Goal: Find specific page/section: Find specific page/section

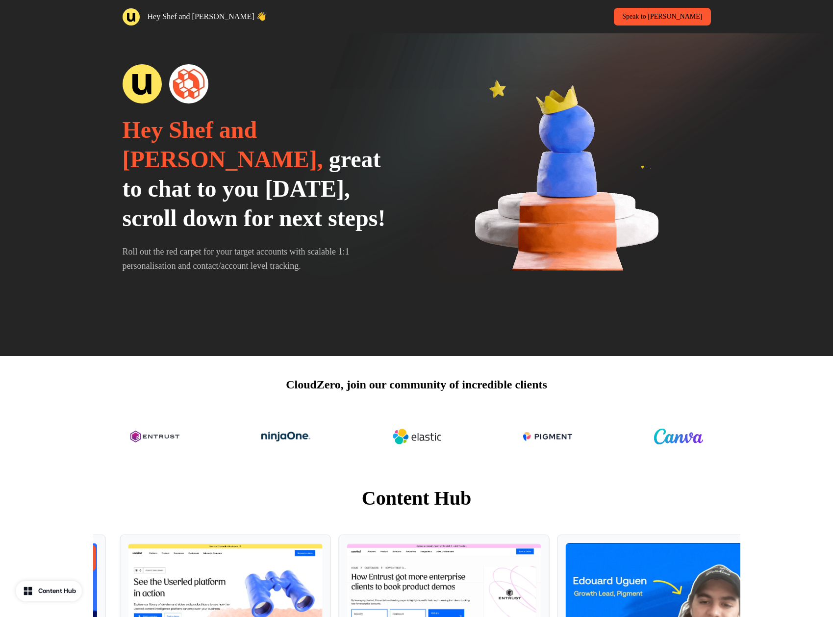
scroll to position [45, 0]
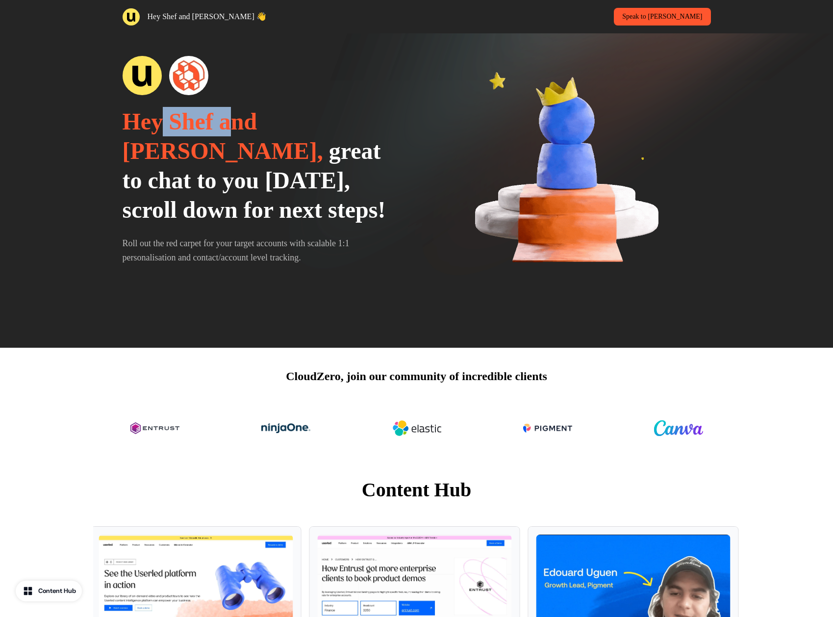
drag, startPoint x: 158, startPoint y: 124, endPoint x: 238, endPoint y: 124, distance: 79.9
click at [238, 124] on span "Hey Shef and Meaghan," at bounding box center [223, 135] width 201 height 55
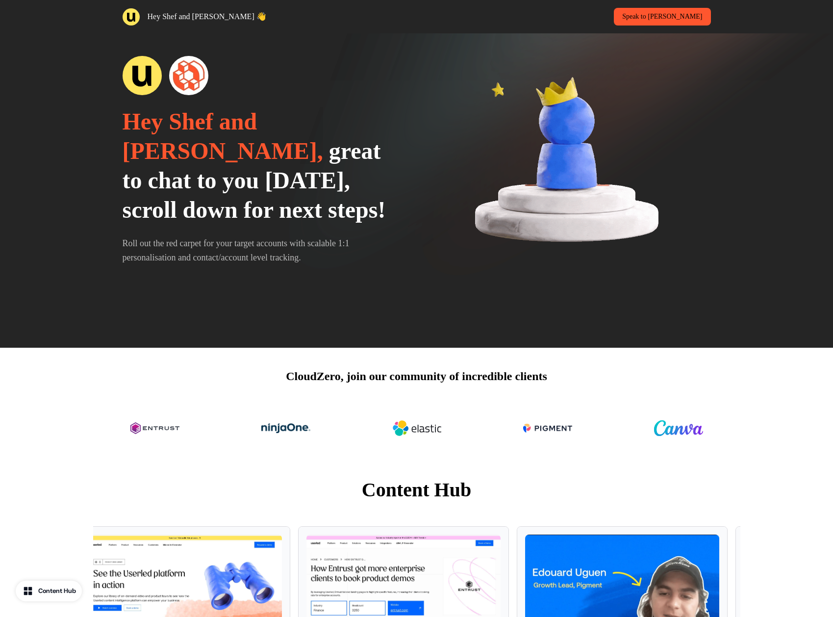
click at [282, 178] on span "great to chat to you today, scroll down for next steps!" at bounding box center [254, 180] width 263 height 85
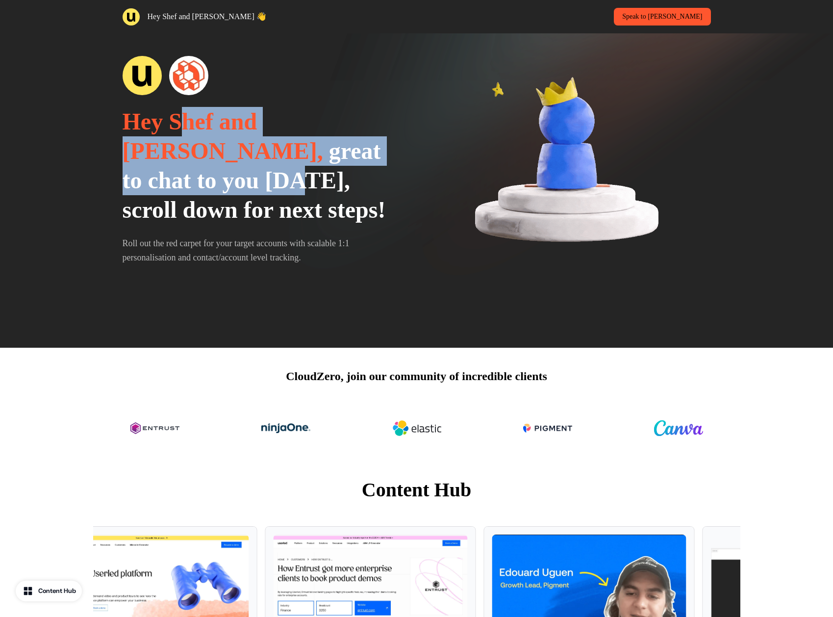
drag, startPoint x: 184, startPoint y: 126, endPoint x: 377, endPoint y: 140, distance: 193.2
click at [377, 140] on p "Hey Shef and Meaghan, great to chat to you today, scroll down for next steps!" at bounding box center [263, 166] width 281 height 118
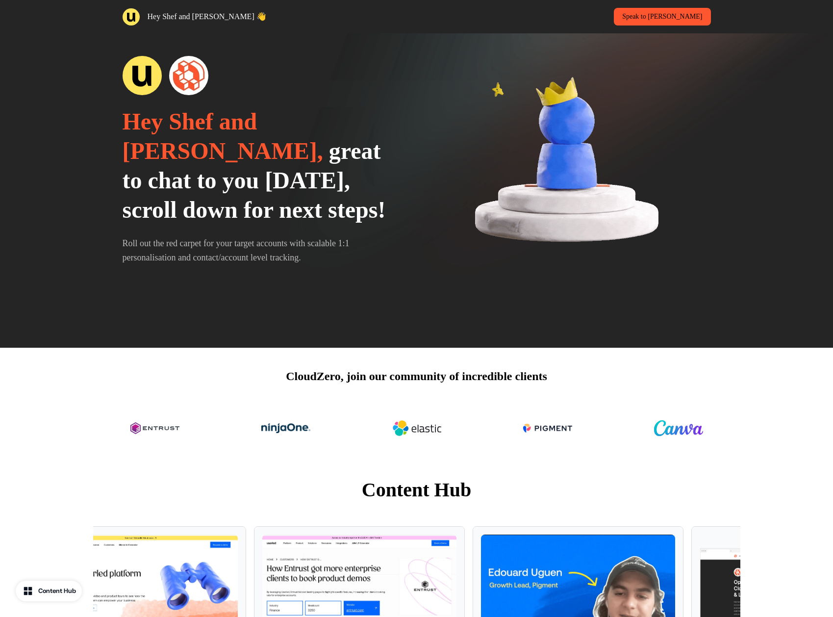
click at [369, 167] on p "Hey Shef and Meaghan, great to chat to you today, scroll down for next steps!" at bounding box center [263, 166] width 281 height 118
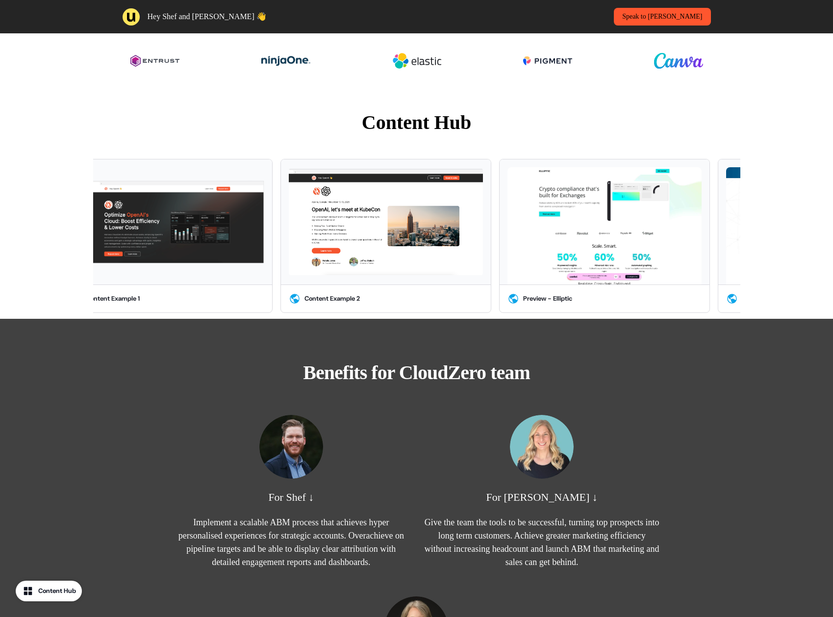
scroll to position [0, 0]
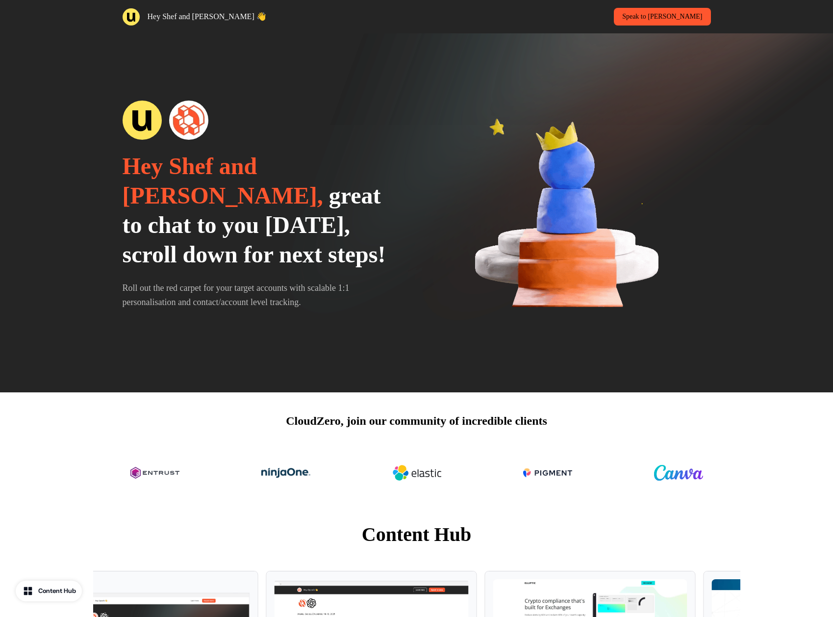
click at [124, 19] on img at bounding box center [131, 16] width 17 height 17
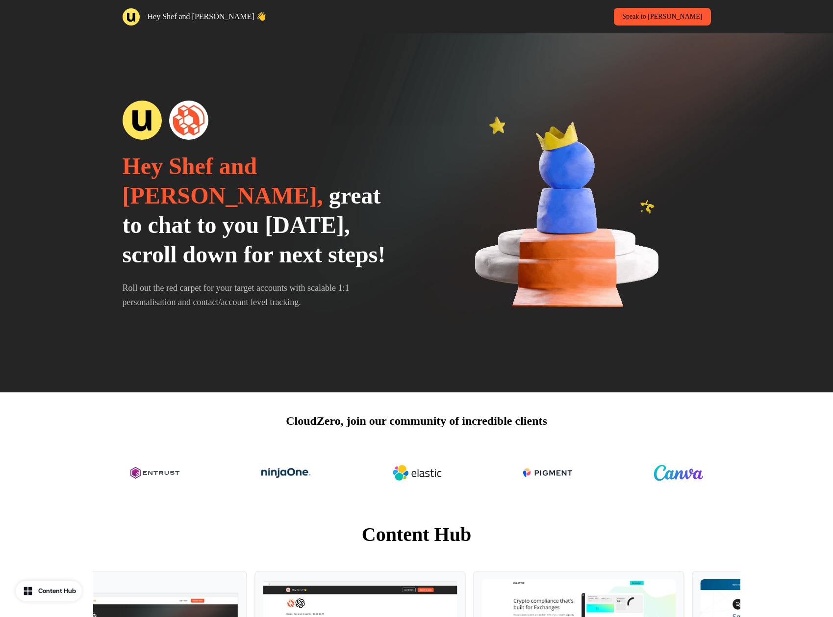
click at [143, 128] on img at bounding box center [142, 120] width 39 height 39
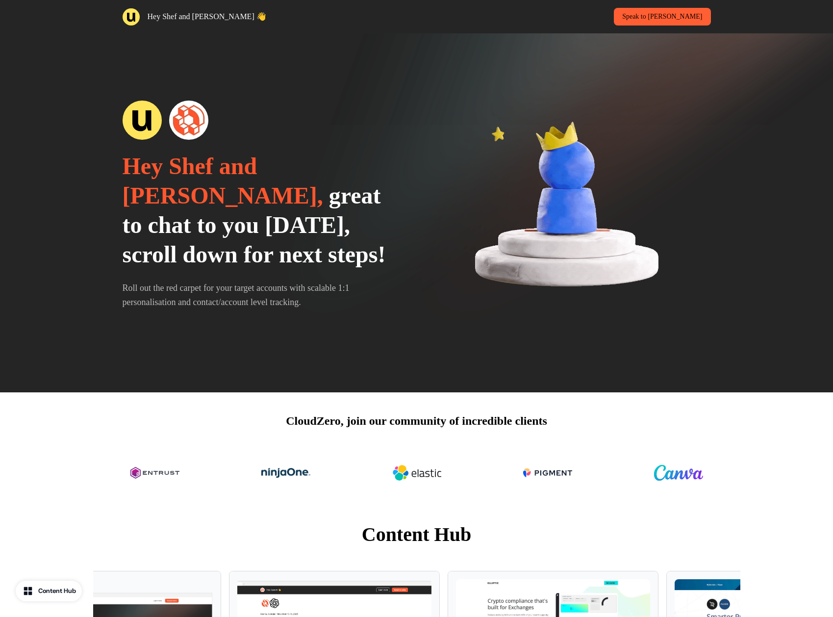
click at [696, 18] on link "Speak to James" at bounding box center [662, 17] width 97 height 18
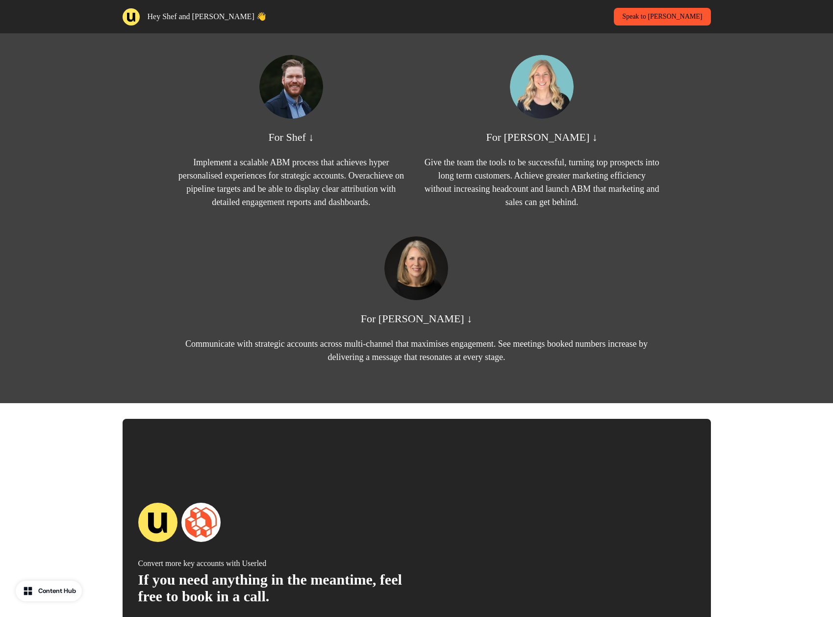
scroll to position [946, 0]
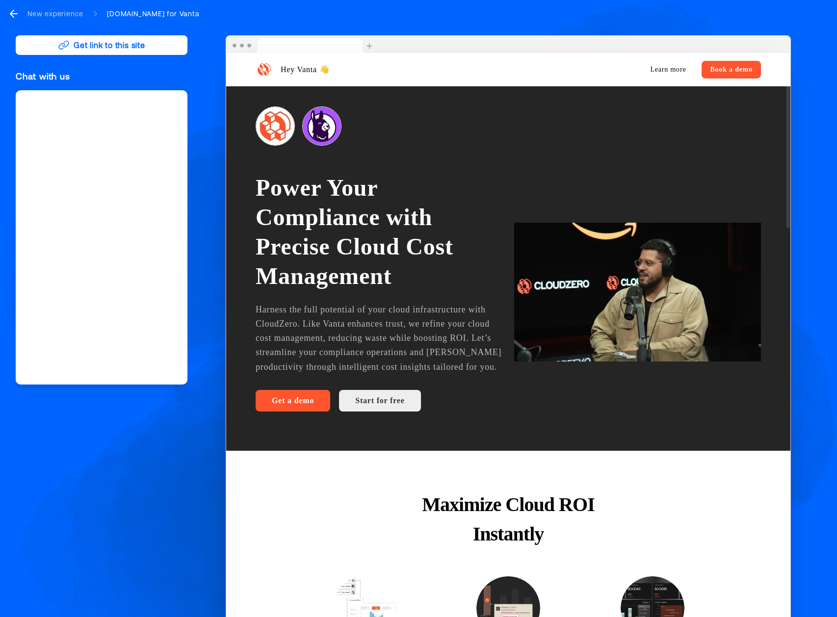
scroll to position [19, 0]
drag, startPoint x: 258, startPoint y: 188, endPoint x: 384, endPoint y: 213, distance: 128.5
drag, startPoint x: 413, startPoint y: 270, endPoint x: 325, endPoint y: 207, distance: 108.2
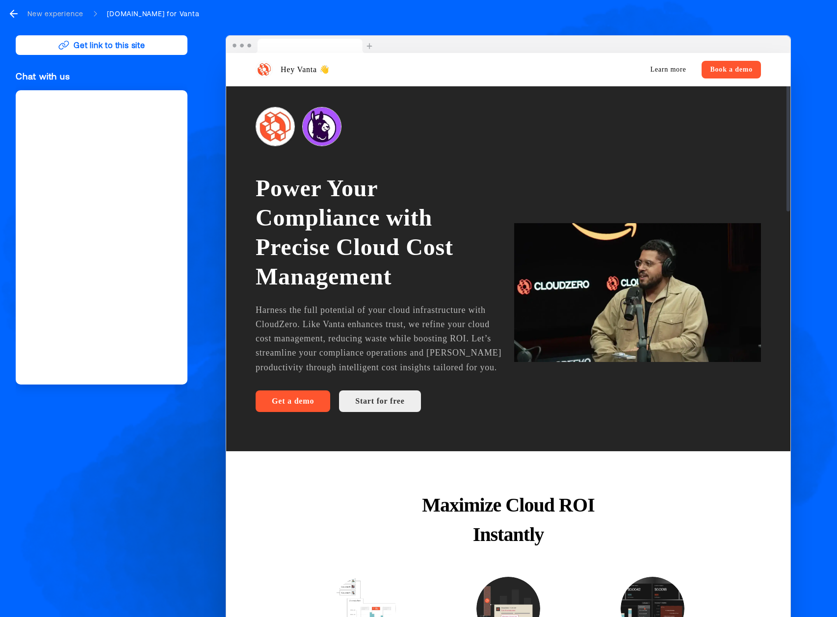
drag, startPoint x: 631, startPoint y: 280, endPoint x: 600, endPoint y: 239, distance: 50.7
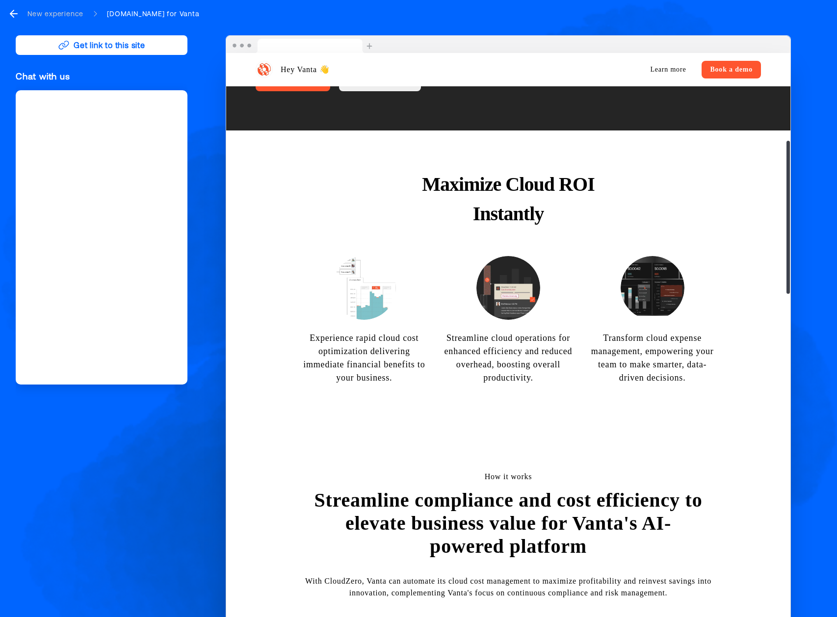
scroll to position [345, 0]
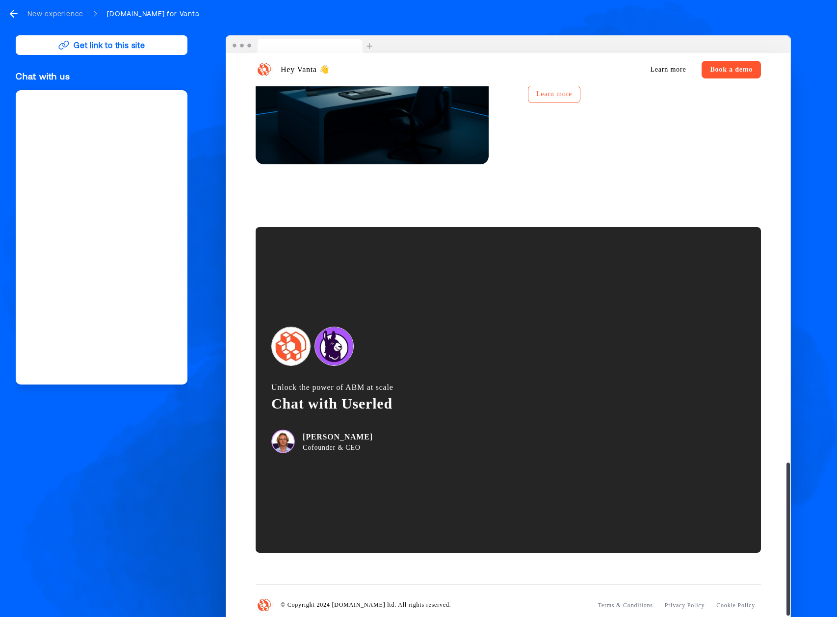
scroll to position [1583, 0]
